Goal: Task Accomplishment & Management: Use online tool/utility

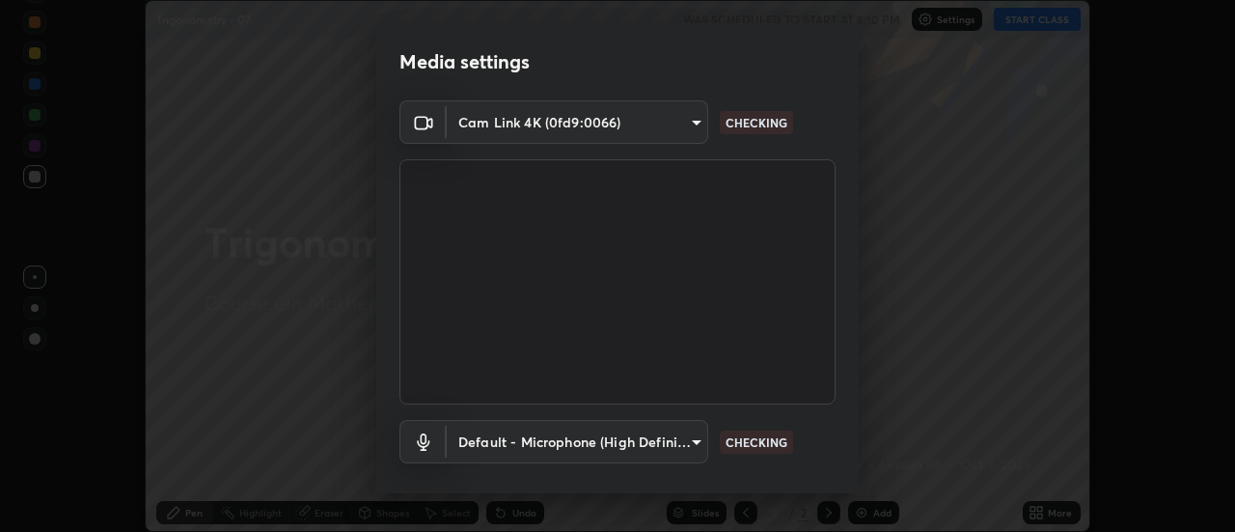
scroll to position [101, 0]
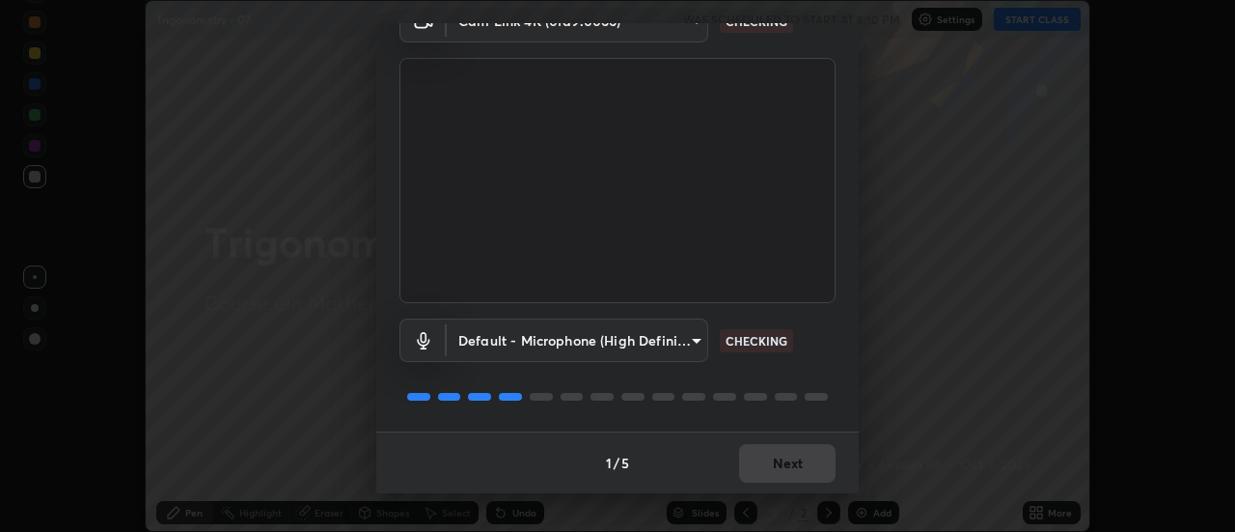
click at [813, 377] on div "Default - Microphone (High Definition Audio Device) default CHECKING" at bounding box center [618, 367] width 436 height 128
click at [816, 377] on div "Default - Microphone (High Definition Audio Device) default CHECKING" at bounding box center [618, 367] width 436 height 128
click at [791, 419] on div "Default - Microphone (High Definition Audio Device) default CHECKING" at bounding box center [618, 367] width 436 height 128
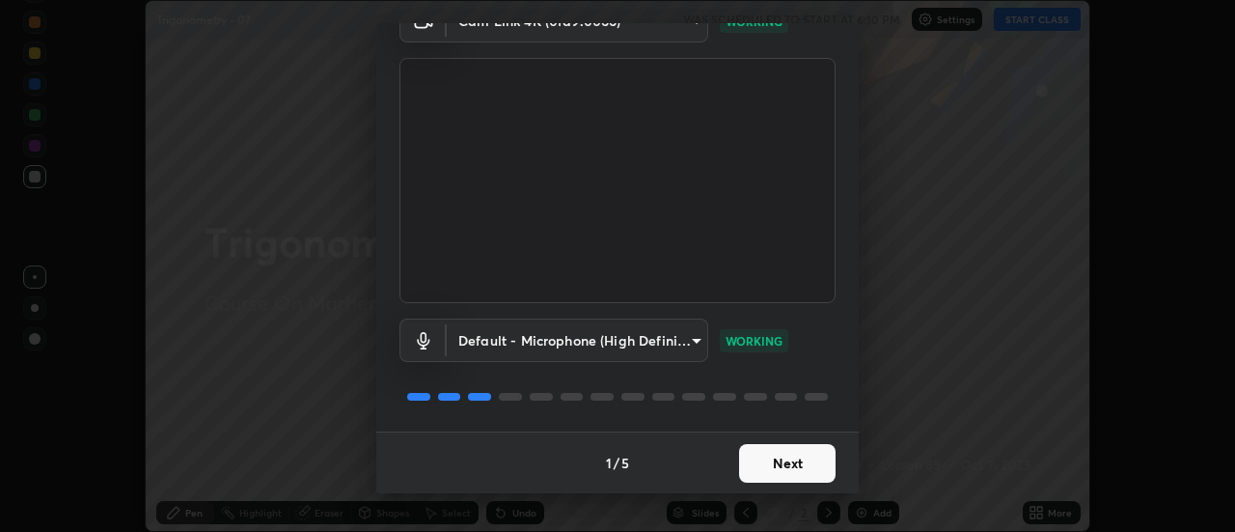
click at [790, 457] on button "Next" at bounding box center [787, 463] width 97 height 39
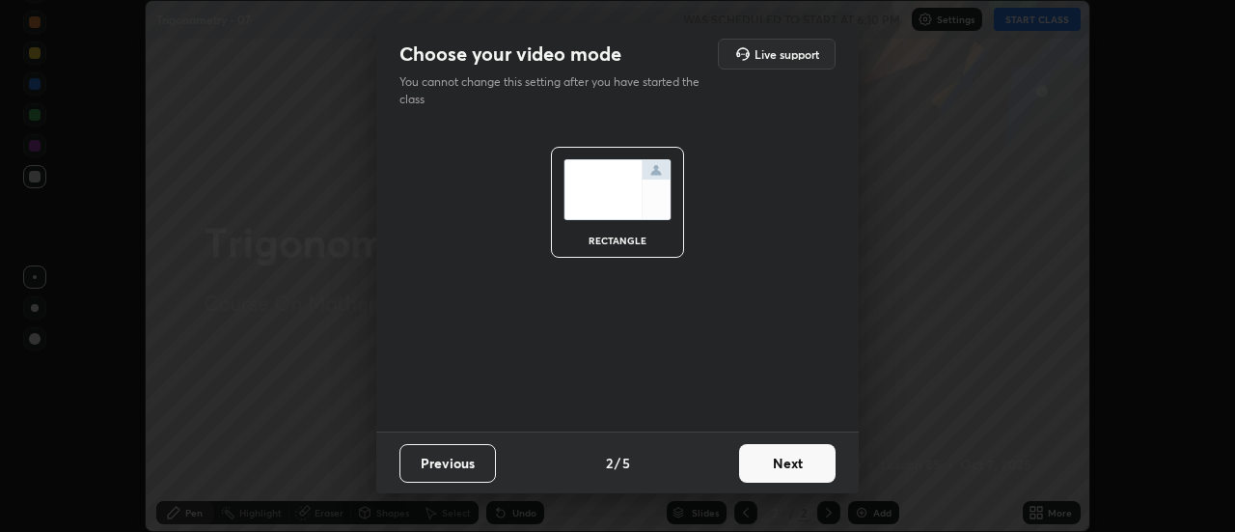
scroll to position [0, 0]
click at [792, 457] on button "Next" at bounding box center [787, 463] width 97 height 39
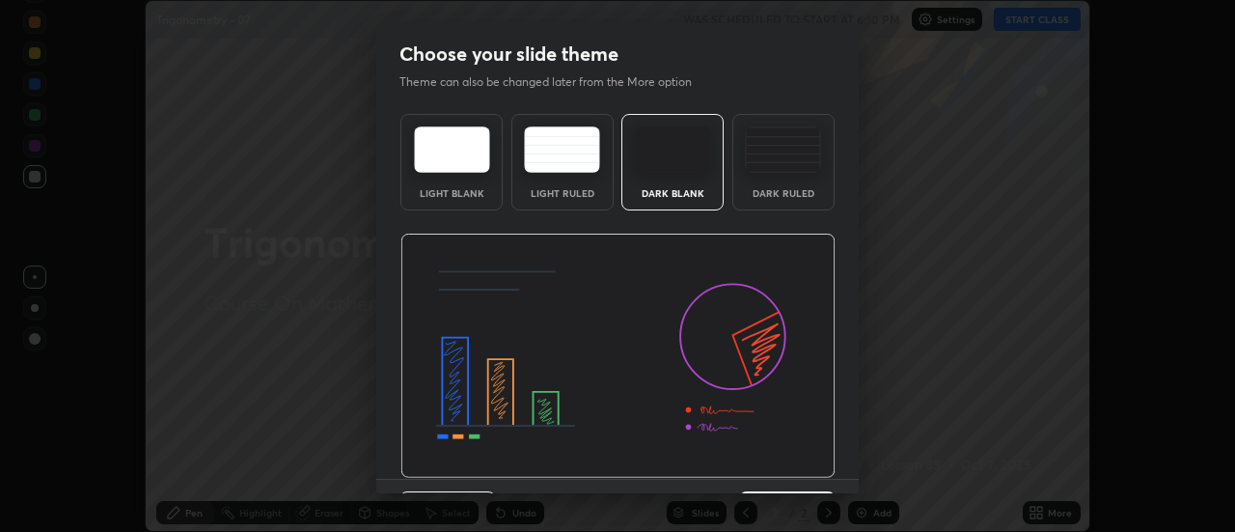
click at [805, 193] on div "Dark Ruled" at bounding box center [783, 193] width 77 height 10
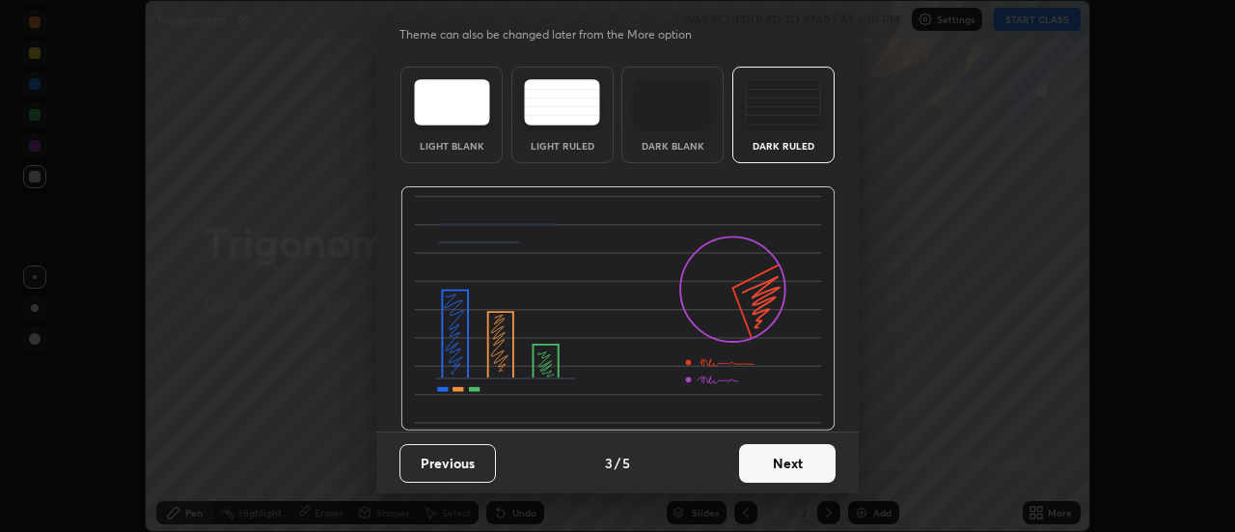
click at [797, 461] on button "Next" at bounding box center [787, 463] width 97 height 39
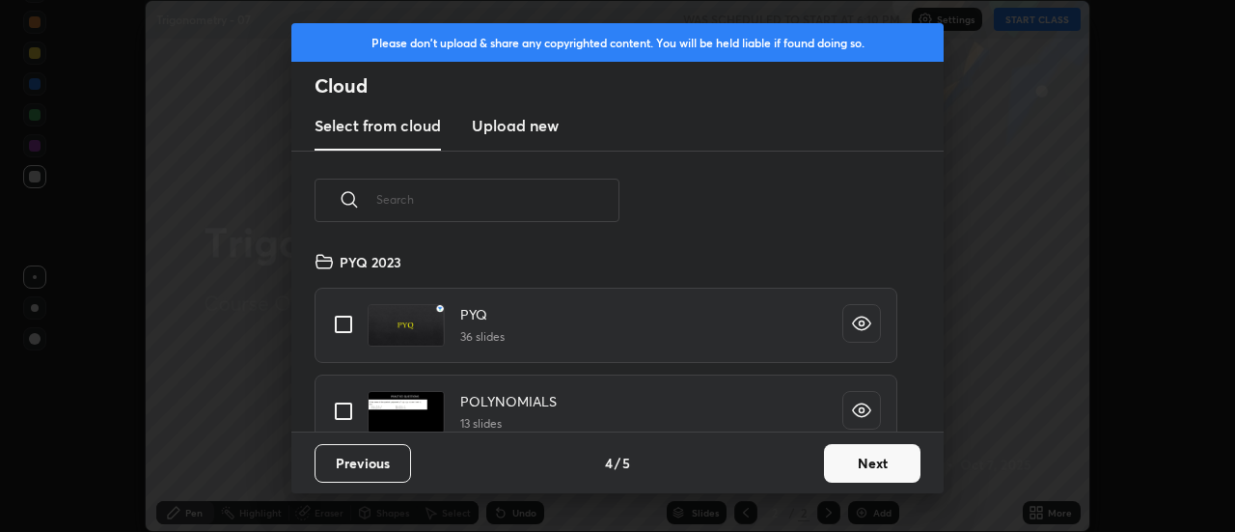
scroll to position [181, 620]
click at [599, 203] on input "text" at bounding box center [497, 199] width 243 height 82
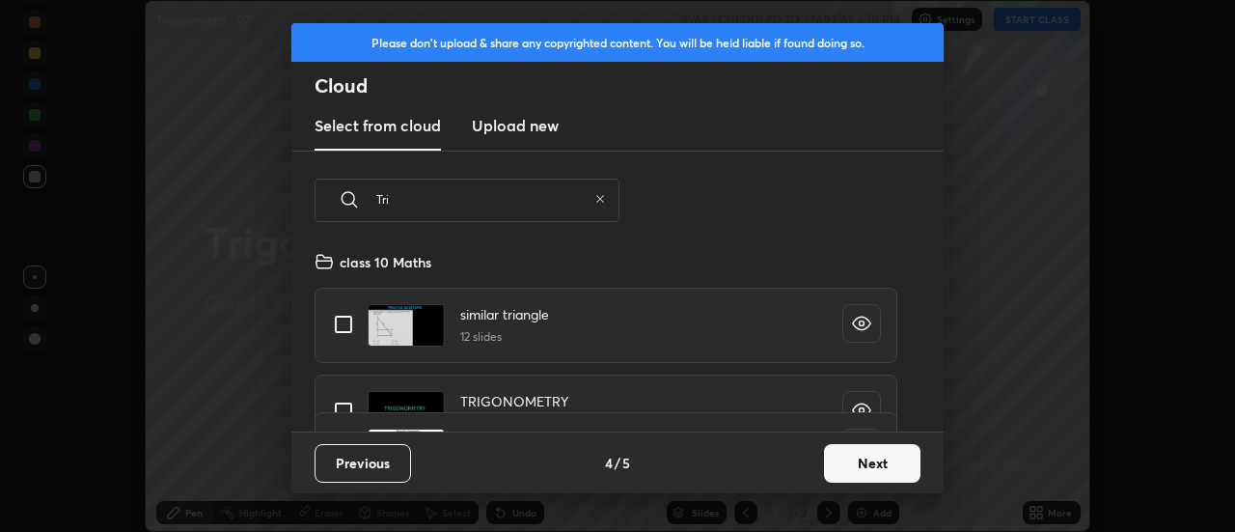
scroll to position [16, 0]
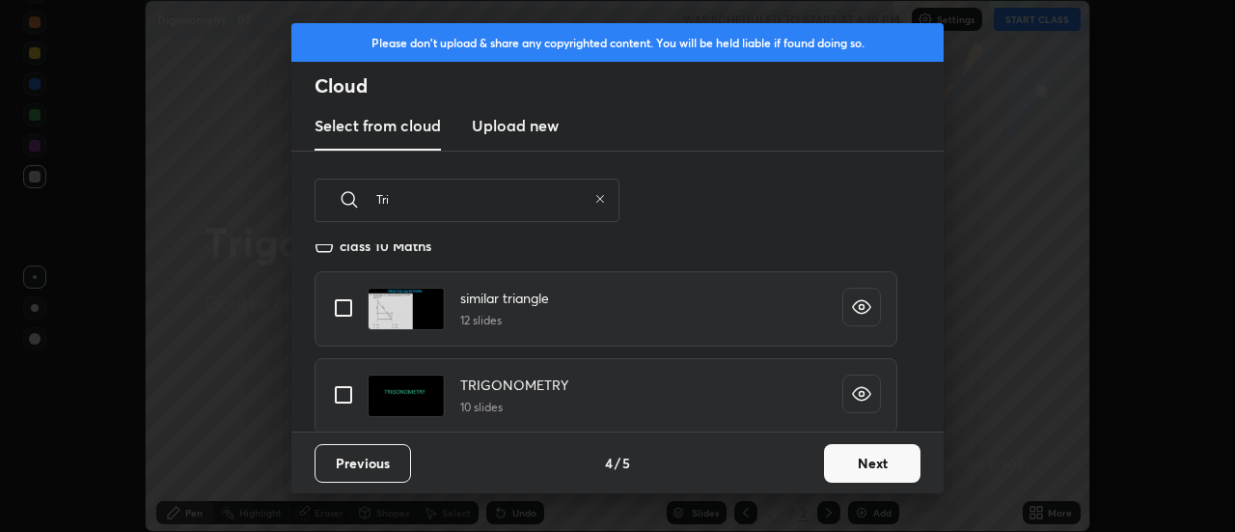
type input "Tri"
click at [350, 399] on input "grid" at bounding box center [343, 394] width 41 height 41
checkbox input "true"
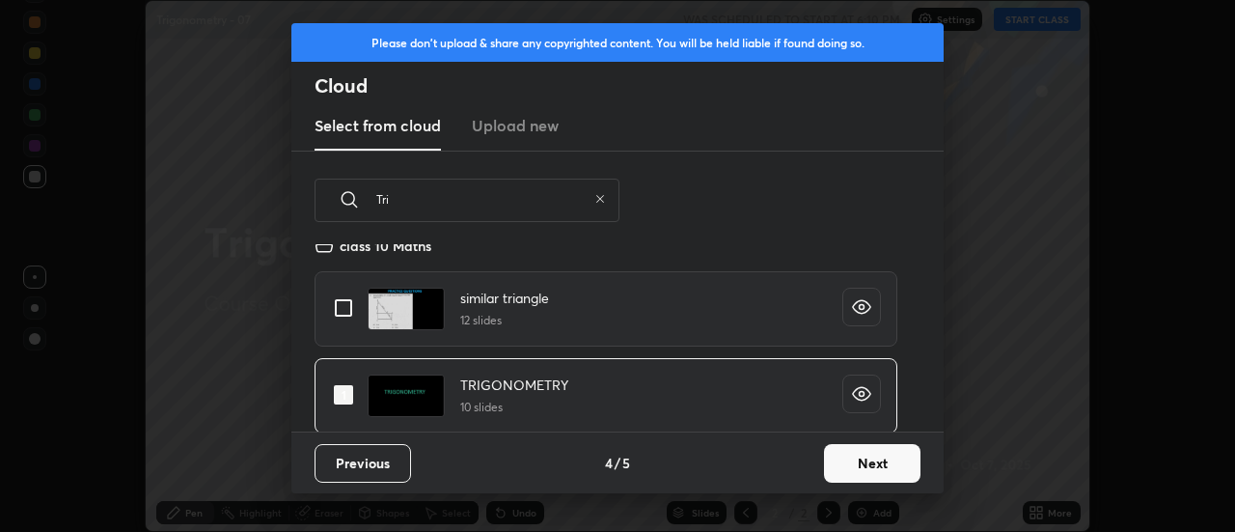
click at [845, 457] on button "Next" at bounding box center [872, 463] width 97 height 39
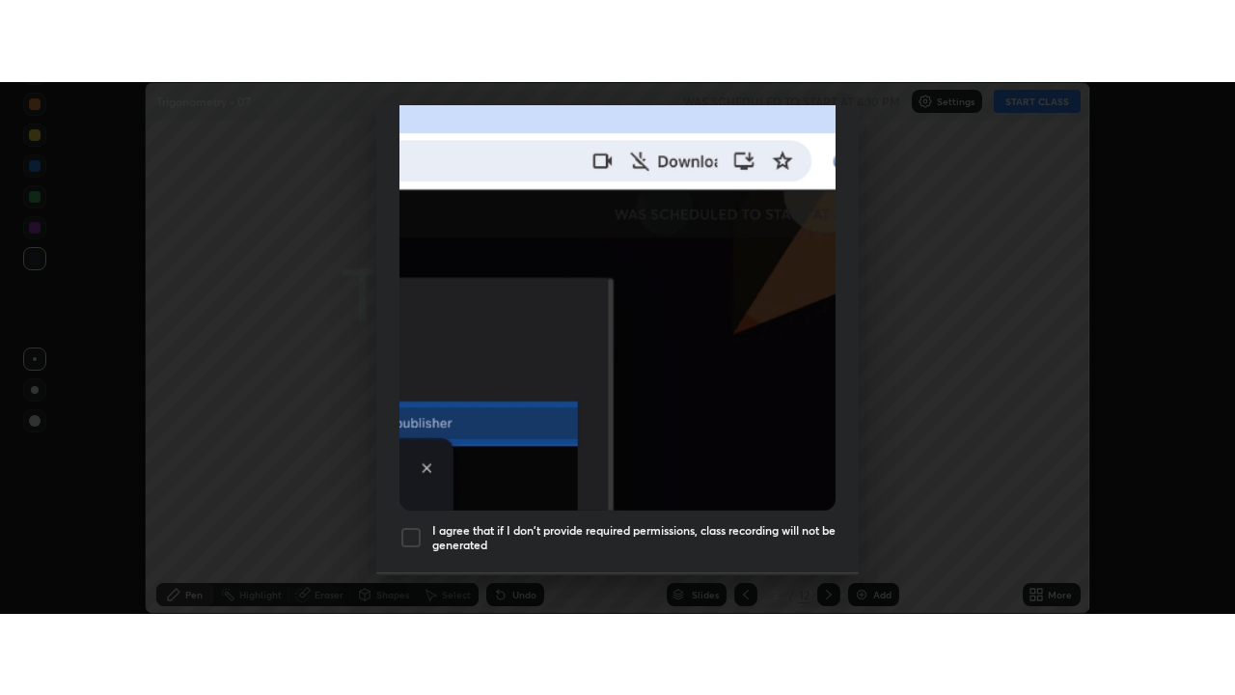
scroll to position [495, 0]
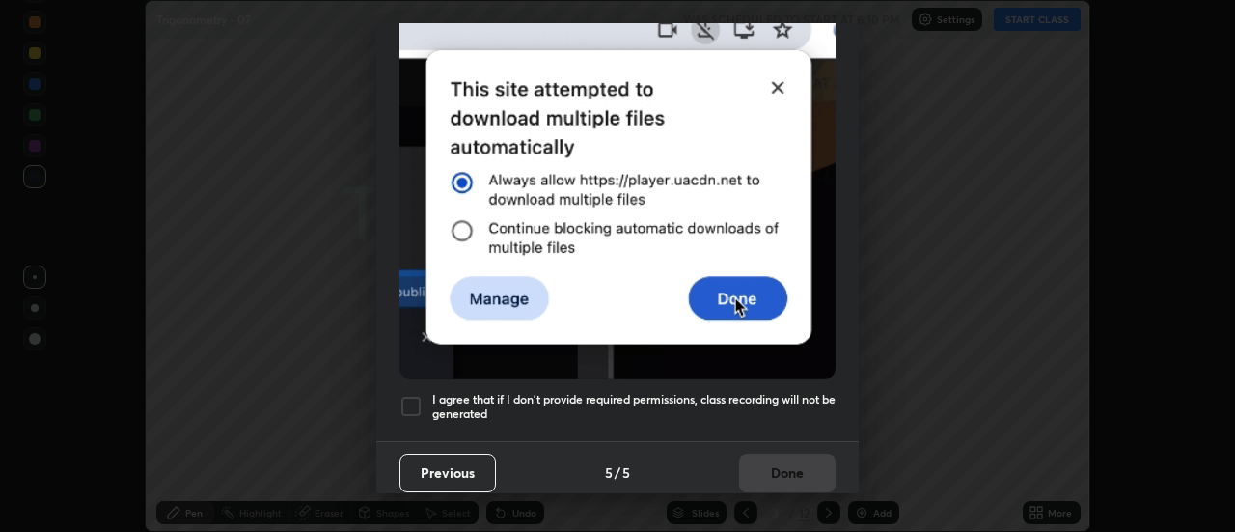
click at [752, 402] on h5 "I agree that if I don't provide required permissions, class recording will not …" at bounding box center [633, 407] width 403 height 30
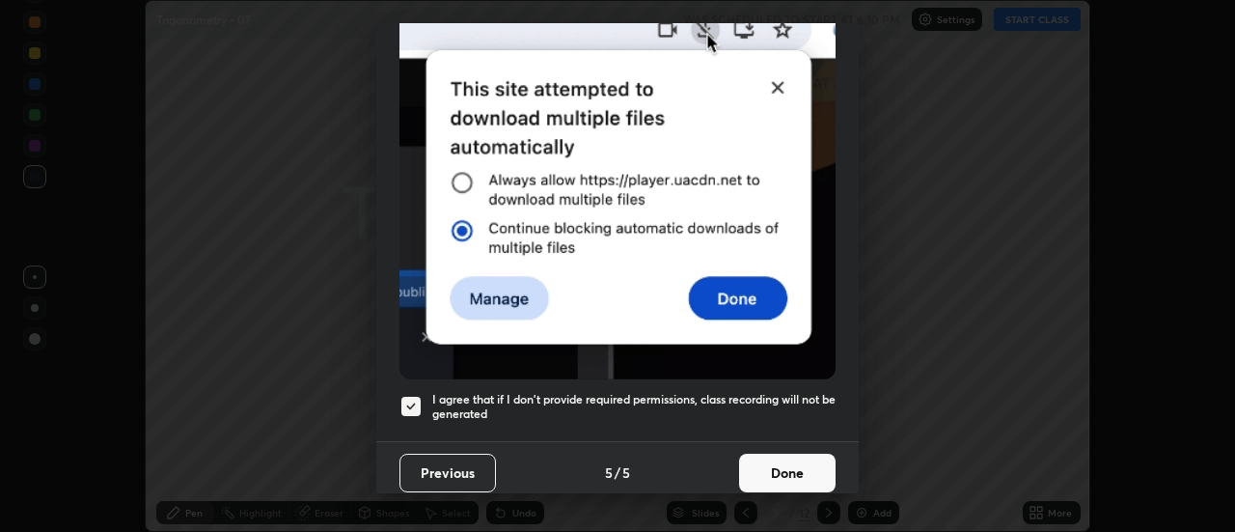
click at [767, 463] on button "Done" at bounding box center [787, 473] width 97 height 39
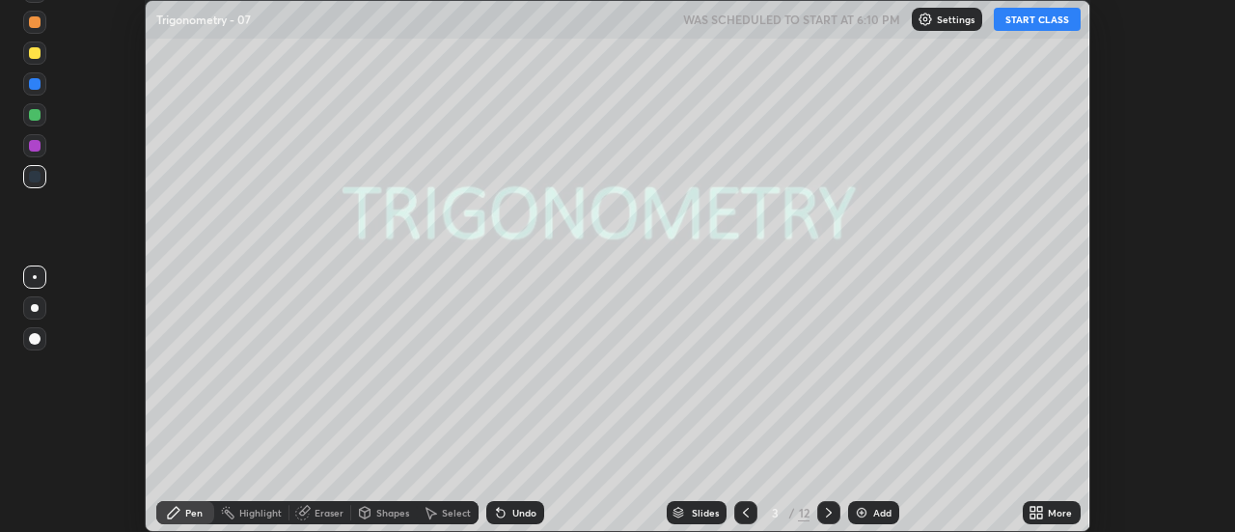
click at [1027, 19] on button "START CLASS" at bounding box center [1037, 19] width 87 height 23
click at [1041, 514] on icon at bounding box center [1041, 515] width 5 height 5
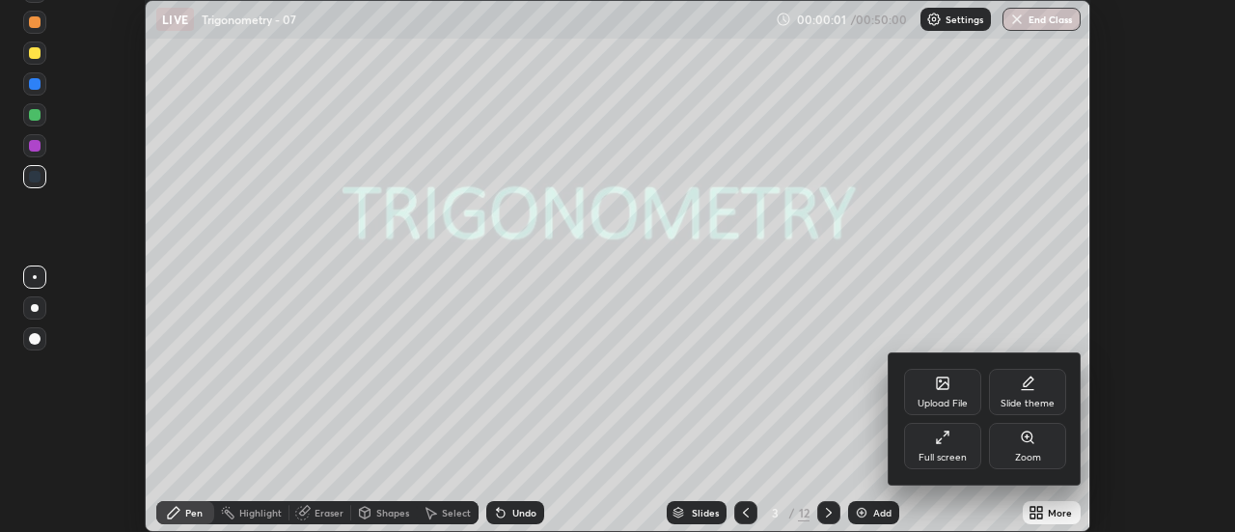
click at [951, 443] on div "Full screen" at bounding box center [942, 446] width 77 height 46
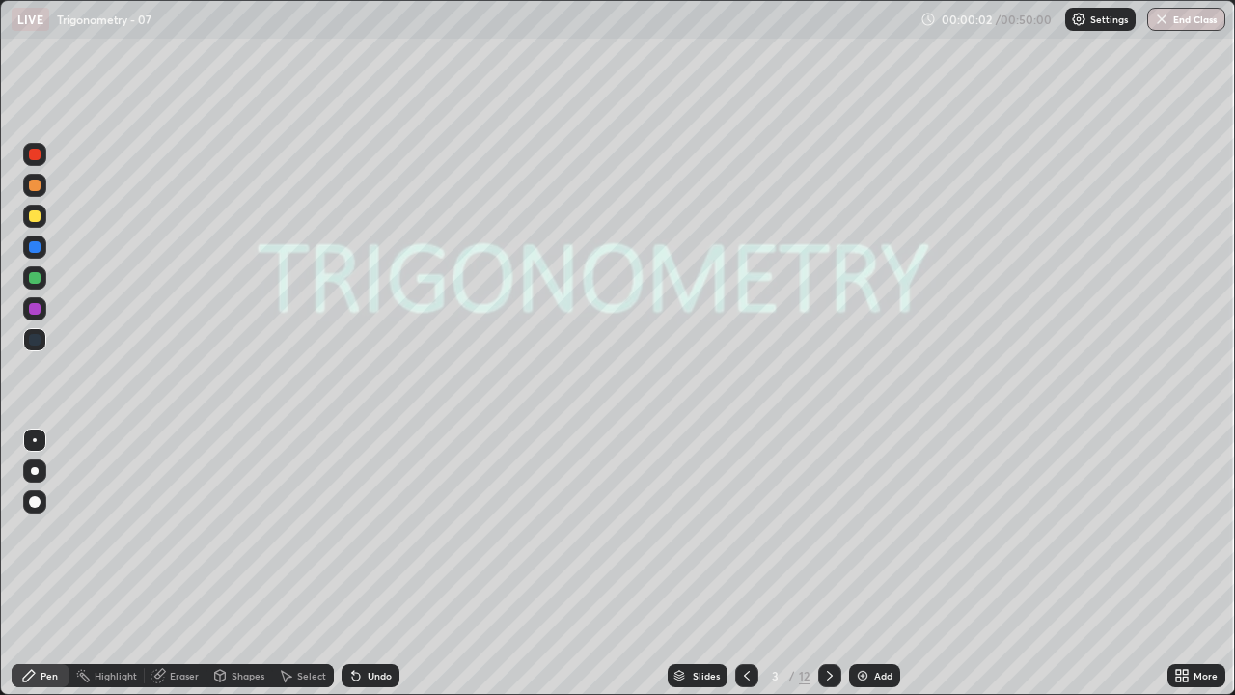
scroll to position [695, 1235]
click at [682, 531] on icon at bounding box center [680, 676] width 12 height 12
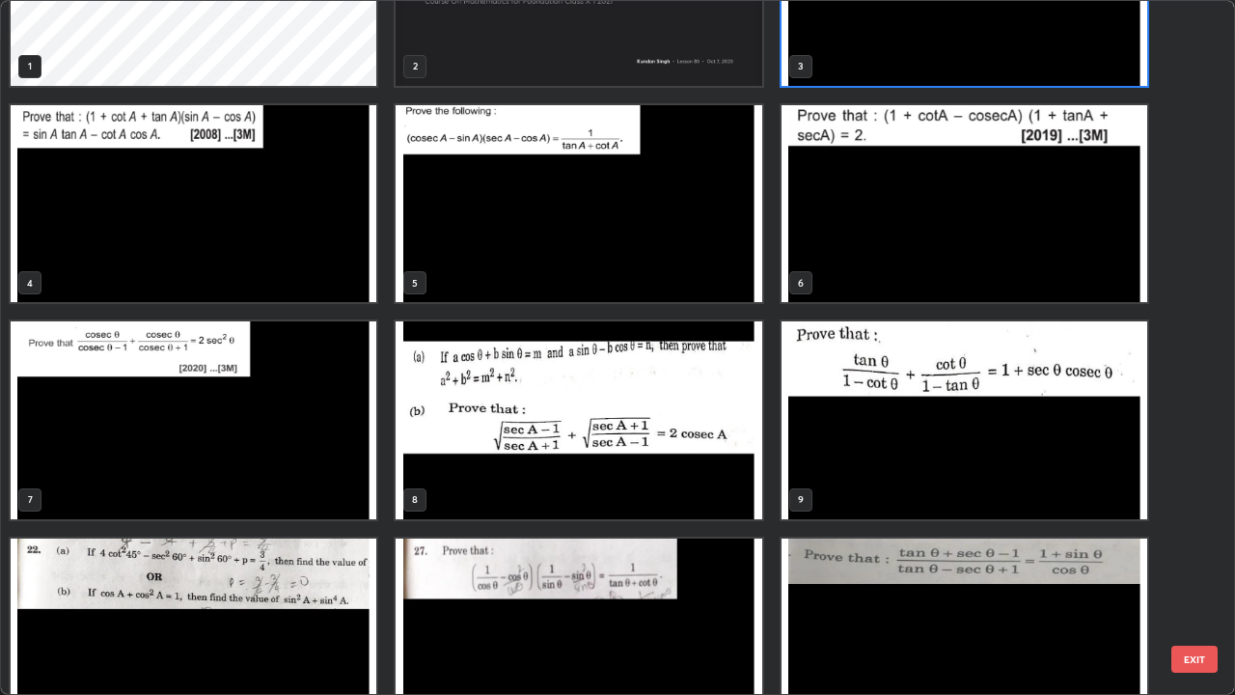
scroll to position [122, 0]
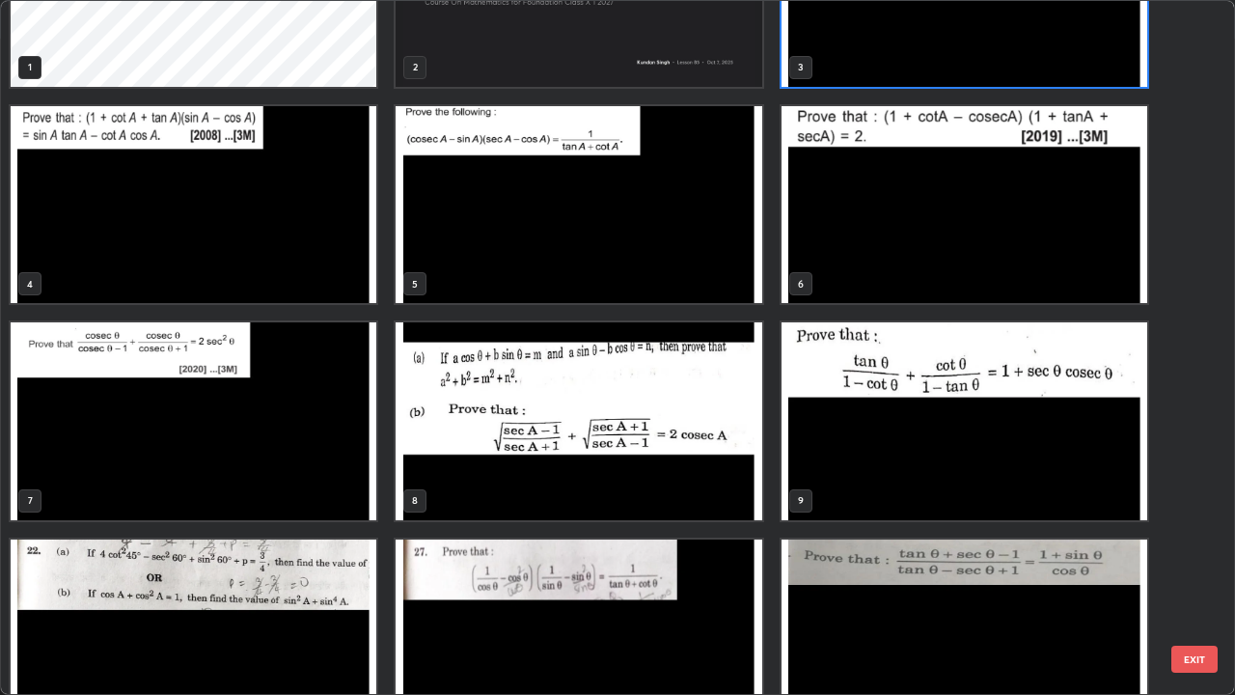
click at [723, 429] on img "grid" at bounding box center [579, 421] width 366 height 198
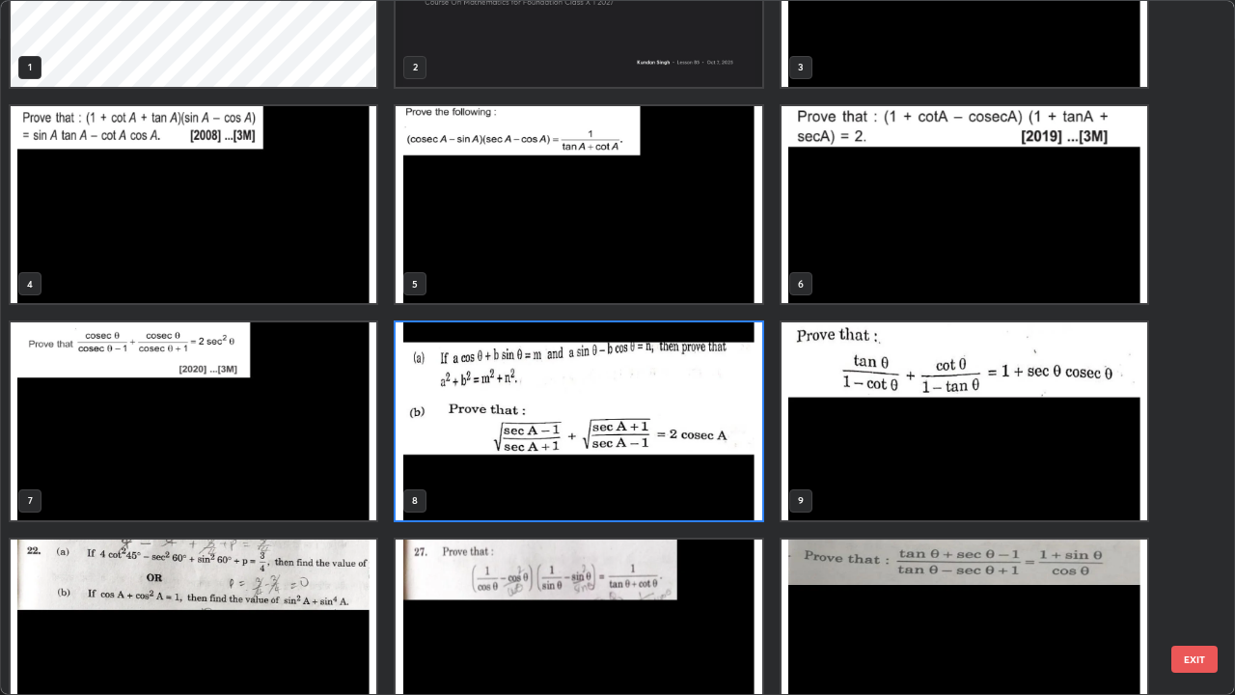
click at [723, 429] on img "grid" at bounding box center [579, 421] width 366 height 198
